Goal: Book appointment/travel/reservation

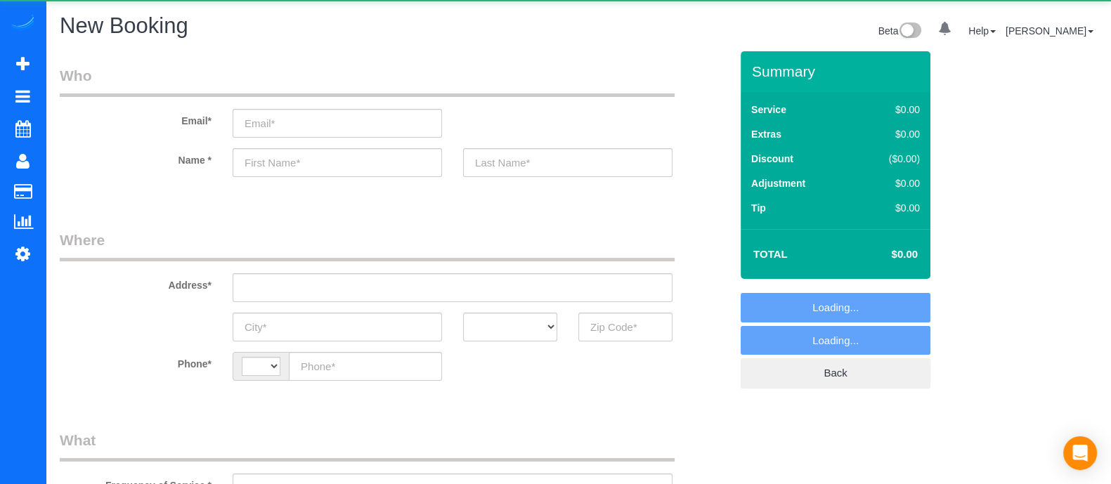
select select "string:[GEOGRAPHIC_DATA]"
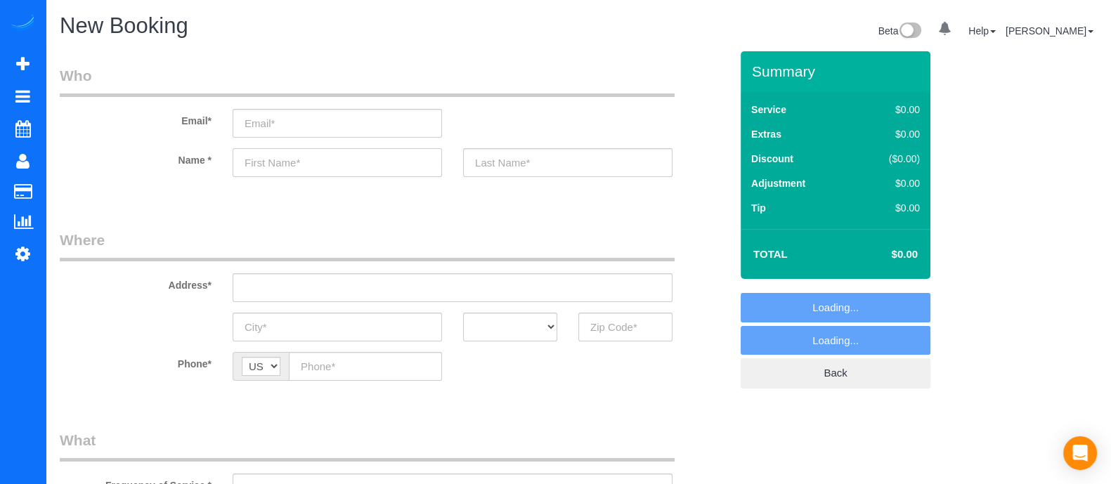
select select "object:1001"
click at [402, 157] on input "text" at bounding box center [337, 162] width 209 height 29
type input "K"
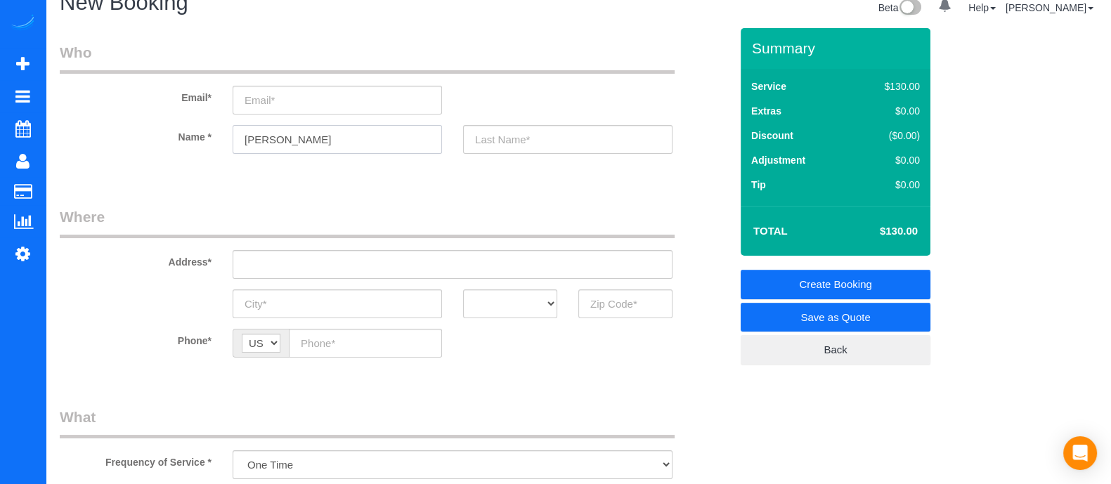
scroll to position [20, 0]
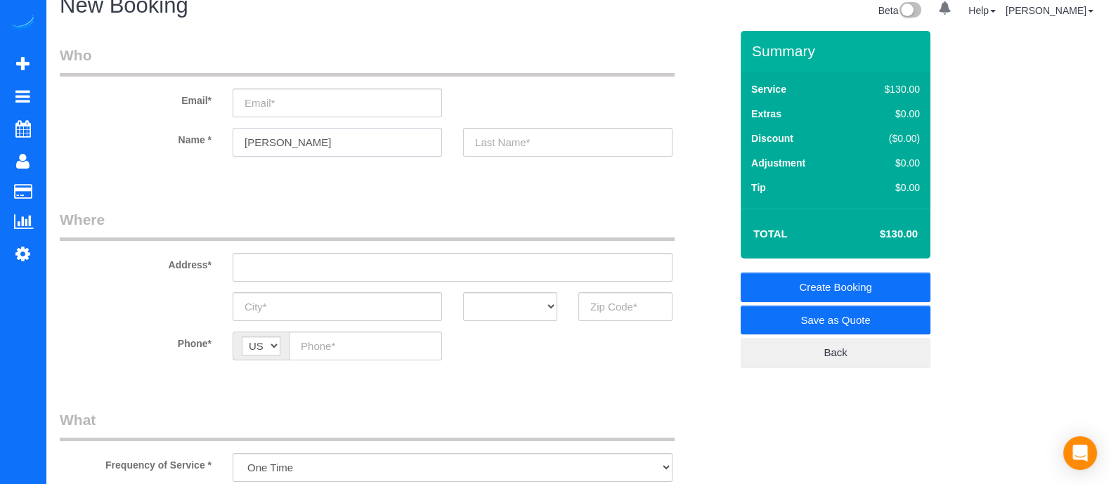
type input "[PERSON_NAME]"
click at [595, 310] on input "text" at bounding box center [625, 306] width 94 height 29
type input "3"
click at [597, 308] on input "30075" at bounding box center [625, 306] width 94 height 29
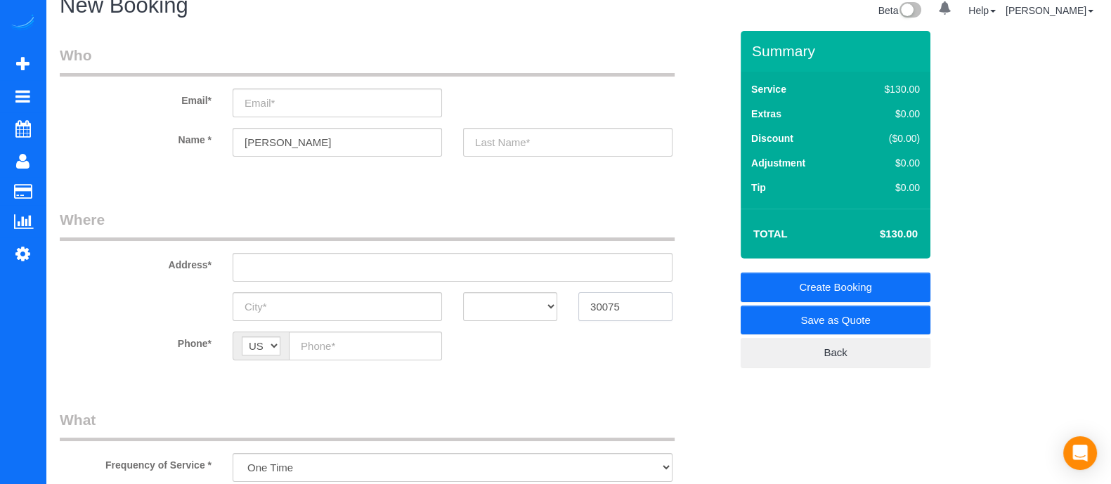
click at [597, 308] on input "30075" at bounding box center [625, 306] width 94 height 29
type input "30075"
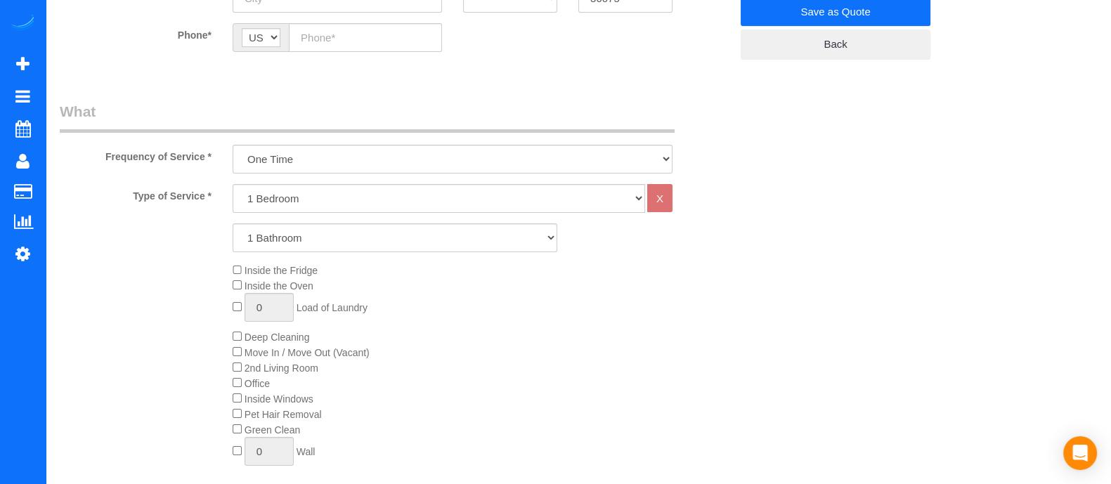
scroll to position [323, 0]
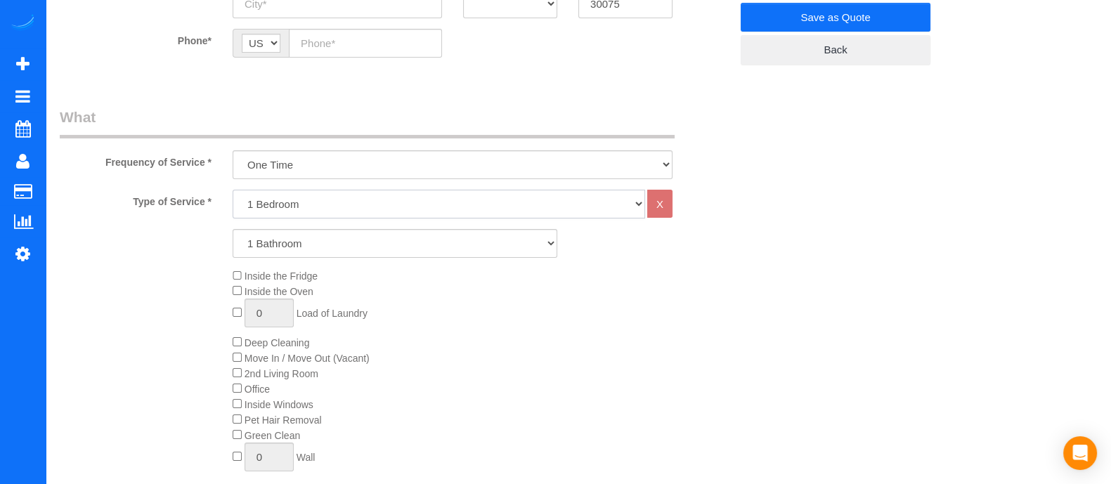
click at [372, 209] on select "1 Bedroom 2 Bedrooms 3 Bedrooms 4 Bedrooms 5 Bedrooms 6 Bedrooms" at bounding box center [439, 204] width 413 height 29
select select "4"
click at [233, 190] on select "1 Bedroom 2 Bedrooms 3 Bedrooms 4 Bedrooms 5 Bedrooms 6 Bedrooms" at bounding box center [439, 204] width 413 height 29
click at [298, 240] on select "1 Bathroom 2 Bathrooms 3 Bathrooms 4 Bathrooms 5 Bathrooms 6 Bathrooms" at bounding box center [395, 243] width 325 height 29
select select "4"
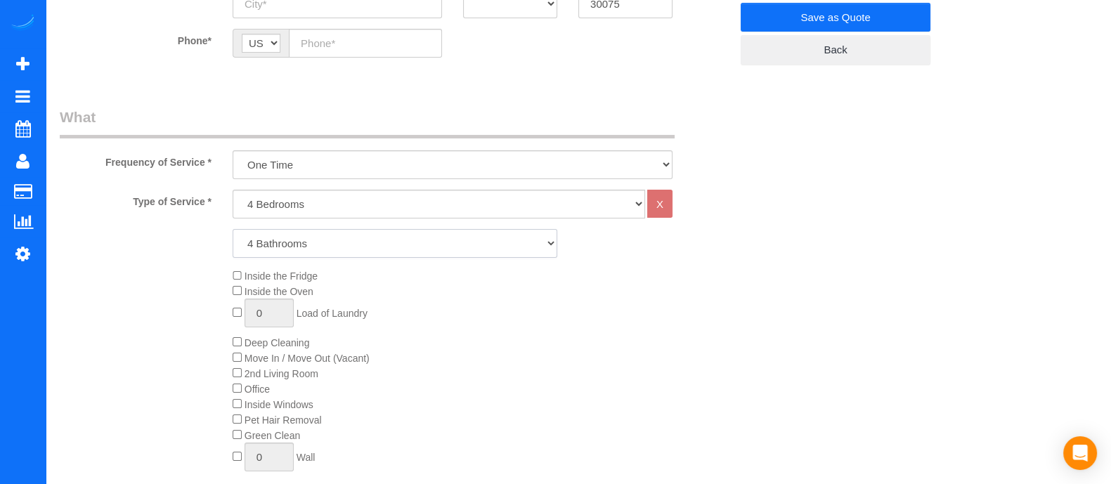
click at [233, 229] on select "1 Bathroom 2 Bathrooms 3 Bathrooms 4 Bathrooms 5 Bathrooms 6 Bathrooms" at bounding box center [395, 243] width 325 height 29
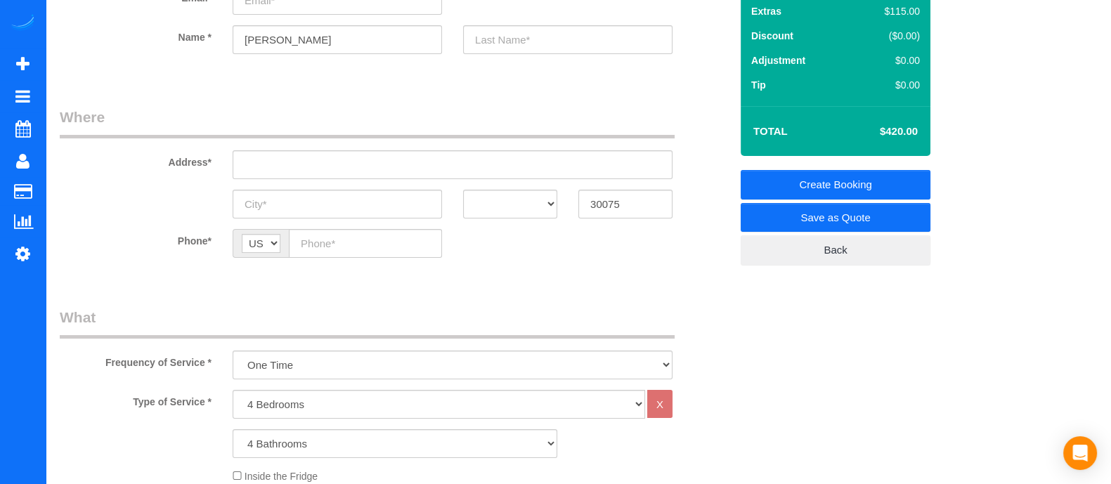
scroll to position [110, 0]
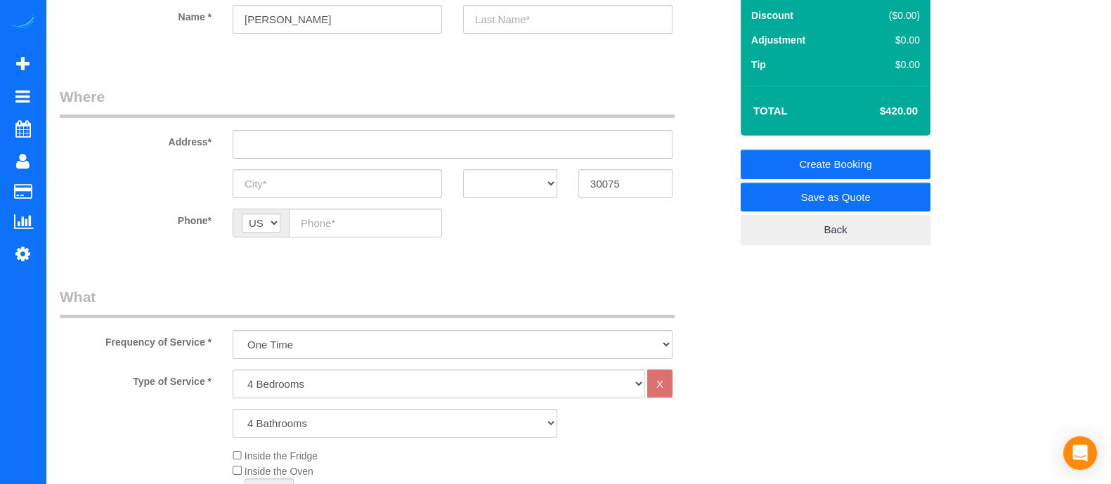
scroll to position [155, 0]
